Goal: Information Seeking & Learning: Check status

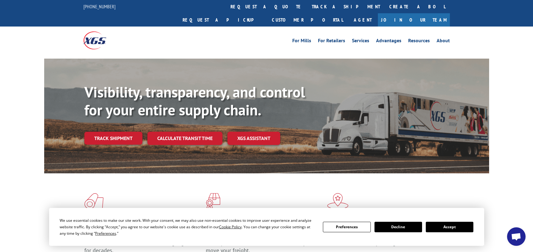
click at [454, 228] on button "Accept" at bounding box center [450, 227] width 48 height 11
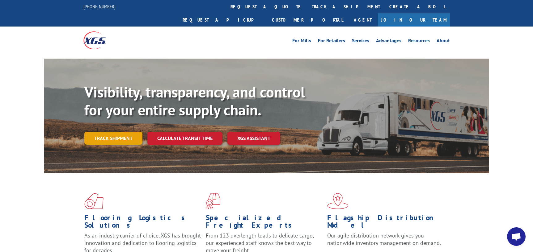
click at [115, 132] on link "Track shipment" at bounding box center [113, 138] width 58 height 13
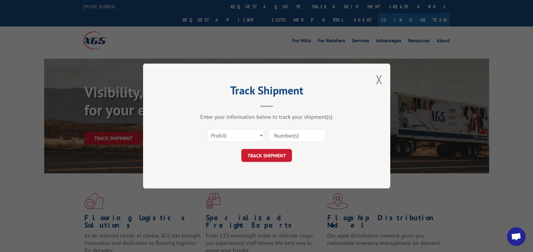
click at [292, 137] on input at bounding box center [297, 135] width 57 height 13
click at [283, 136] on input at bounding box center [297, 135] width 57 height 13
paste input "17027488"
type input "17027488"
click at [279, 159] on button "TRACK SHIPMENT" at bounding box center [266, 155] width 51 height 13
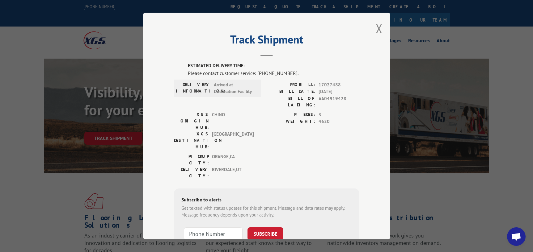
click at [34, 41] on div "Track Shipment ESTIMATED DELIVERY TIME: Please contact customer service: [PHONE…" at bounding box center [266, 126] width 533 height 252
click at [460, 197] on div "Track Shipment ESTIMATED DELIVERY TIME: Please contact customer service: [PHONE…" at bounding box center [266, 126] width 533 height 252
